Goal: Information Seeking & Learning: Learn about a topic

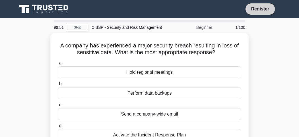
click at [259, 10] on link "Register" at bounding box center [260, 8] width 25 height 7
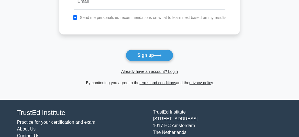
scroll to position [89, 0]
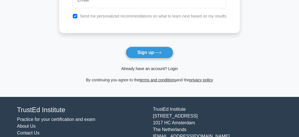
click at [152, 67] on link "Already have an account? Login" at bounding box center [149, 68] width 57 height 5
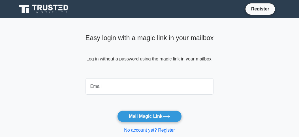
click at [147, 81] on input "email" at bounding box center [149, 86] width 128 height 16
type input "abbasi2@hotmail.com"
drag, startPoint x: 143, startPoint y: 89, endPoint x: 0, endPoint y: 104, distance: 143.1
click at [85, 95] on input "abbasi2@hotmail.com" at bounding box center [149, 86] width 128 height 16
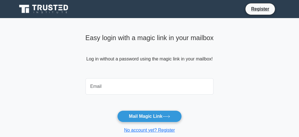
click at [102, 84] on input "email" at bounding box center [149, 86] width 128 height 16
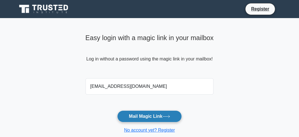
type input "rabbasi41@gmail.com"
click at [132, 113] on button "Mail Magic Link" at bounding box center [149, 117] width 64 height 12
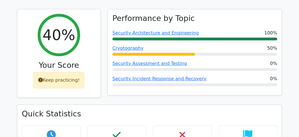
scroll to position [209, 0]
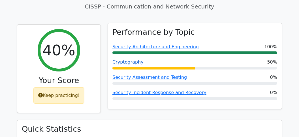
click at [120, 61] on link "Cryptography" at bounding box center [127, 61] width 31 height 5
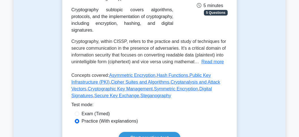
scroll to position [119, 0]
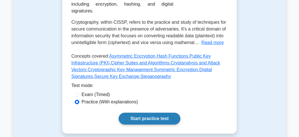
click at [144, 113] on link "Start practice test" at bounding box center [149, 119] width 61 height 12
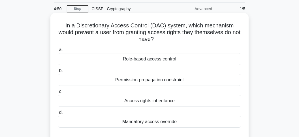
scroll to position [30, 0]
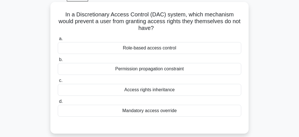
click at [167, 68] on div "Permission propagation constraint" at bounding box center [149, 69] width 183 height 12
click at [58, 62] on input "b. Permission propagation constraint" at bounding box center [58, 60] width 0 height 4
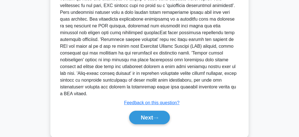
scroll to position [183, 0]
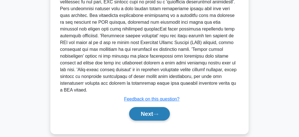
click at [143, 107] on button "Next" at bounding box center [149, 114] width 40 height 14
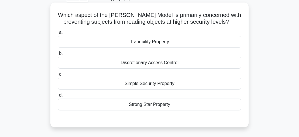
scroll to position [19, 0]
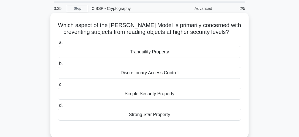
click at [134, 93] on div "Simple Security Property" at bounding box center [149, 94] width 183 height 12
click at [58, 87] on input "c. Simple Security Property" at bounding box center [58, 85] width 0 height 4
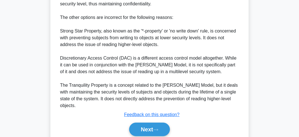
scroll to position [217, 0]
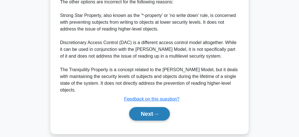
click at [158, 113] on icon at bounding box center [155, 114] width 5 height 2
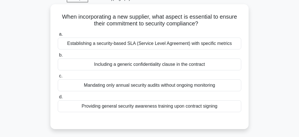
scroll to position [19, 0]
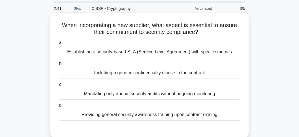
click at [145, 52] on div "Establishing a security-based SLA (Service Level Agreement) with specific metri…" at bounding box center [149, 52] width 183 height 12
click at [58, 45] on input "a. Establishing a security-based SLA (Service Level Agreement) with specific me…" at bounding box center [58, 43] width 0 height 4
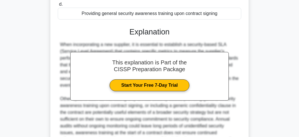
scroll to position [197, 0]
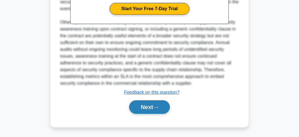
click at [164, 106] on button "Next" at bounding box center [149, 107] width 40 height 14
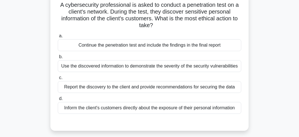
scroll to position [49, 0]
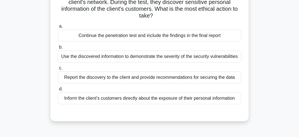
click at [147, 80] on div "Report the discovery to the client and provide recommendations for securing the…" at bounding box center [149, 78] width 183 height 12
click at [58, 70] on input "c. Report the discovery to the client and provide recommendations for securing …" at bounding box center [58, 68] width 0 height 4
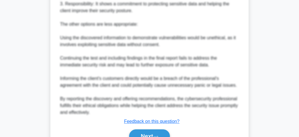
scroll to position [258, 0]
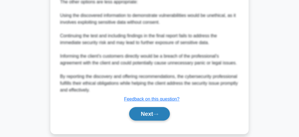
click at [162, 113] on button "Next" at bounding box center [149, 114] width 40 height 14
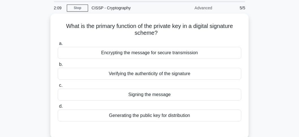
scroll to position [19, 0]
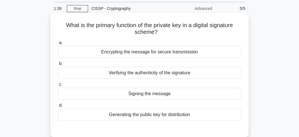
click at [126, 54] on div "Encrypting the message for secure transmission" at bounding box center [149, 52] width 183 height 12
click at [58, 45] on input "a. Encrypting the message for secure transmission" at bounding box center [58, 43] width 0 height 4
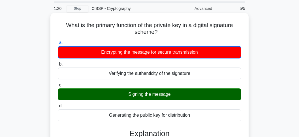
drag, startPoint x: 66, startPoint y: 25, endPoint x: 199, endPoint y: 112, distance: 158.4
copy div "a. Encrypting the message for secure transmission b. Verifying the authenticity…"
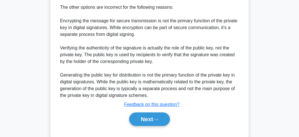
scroll to position [238, 0]
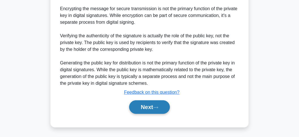
click at [151, 107] on button "Next" at bounding box center [149, 107] width 40 height 14
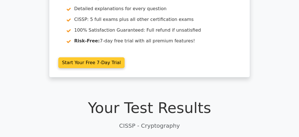
scroll to position [89, 0]
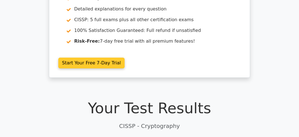
click at [69, 62] on link "Start Your Free 7-Day Trial" at bounding box center [91, 63] width 66 height 11
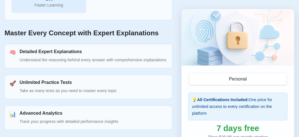
scroll to position [299, 0]
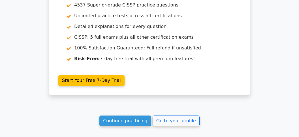
scroll to position [904, 0]
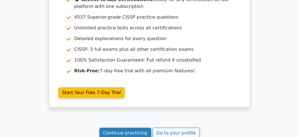
click at [117, 128] on link "Continue practicing" at bounding box center [125, 133] width 52 height 11
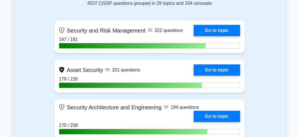
scroll to position [508, 0]
